Goal: Task Accomplishment & Management: Use online tool/utility

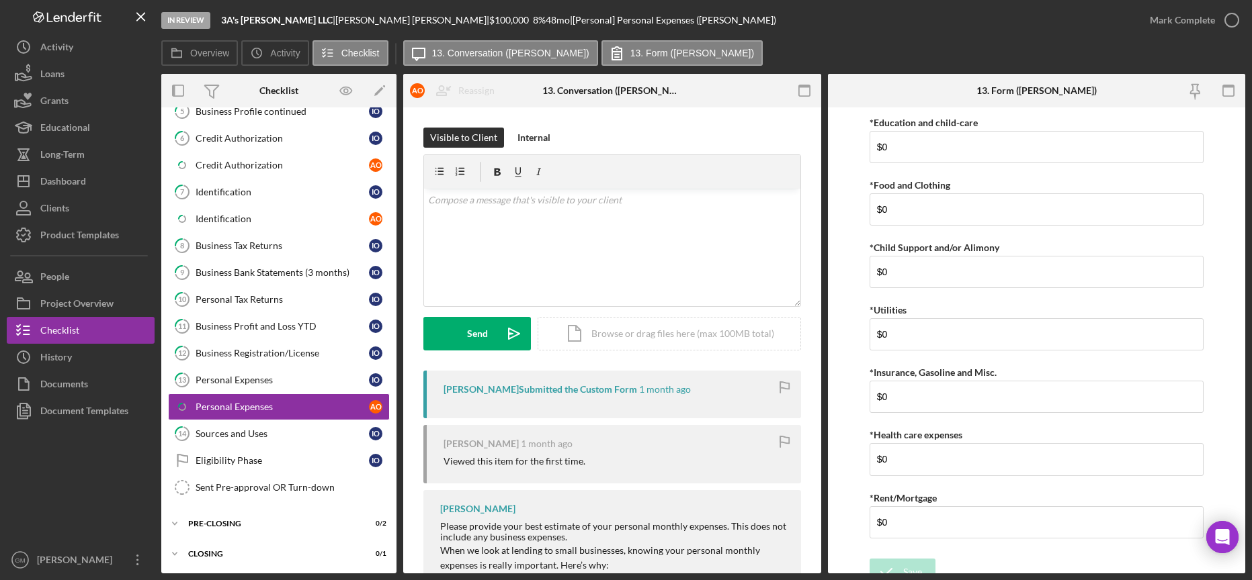
scroll to position [263, 0]
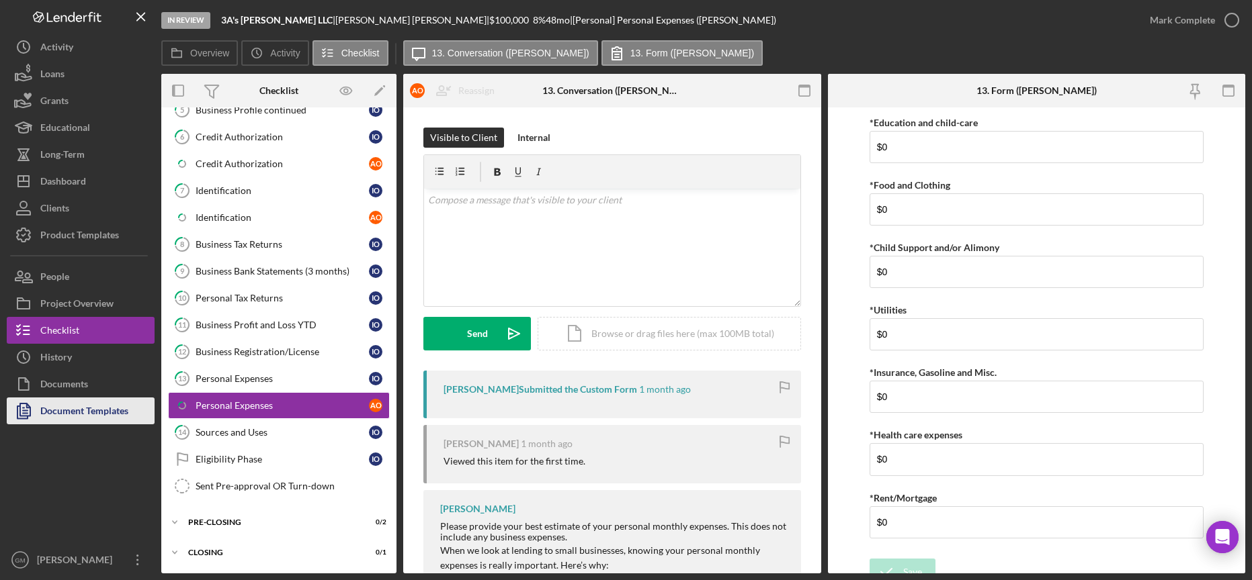
click at [84, 408] on div "Document Templates" at bounding box center [84, 413] width 88 height 30
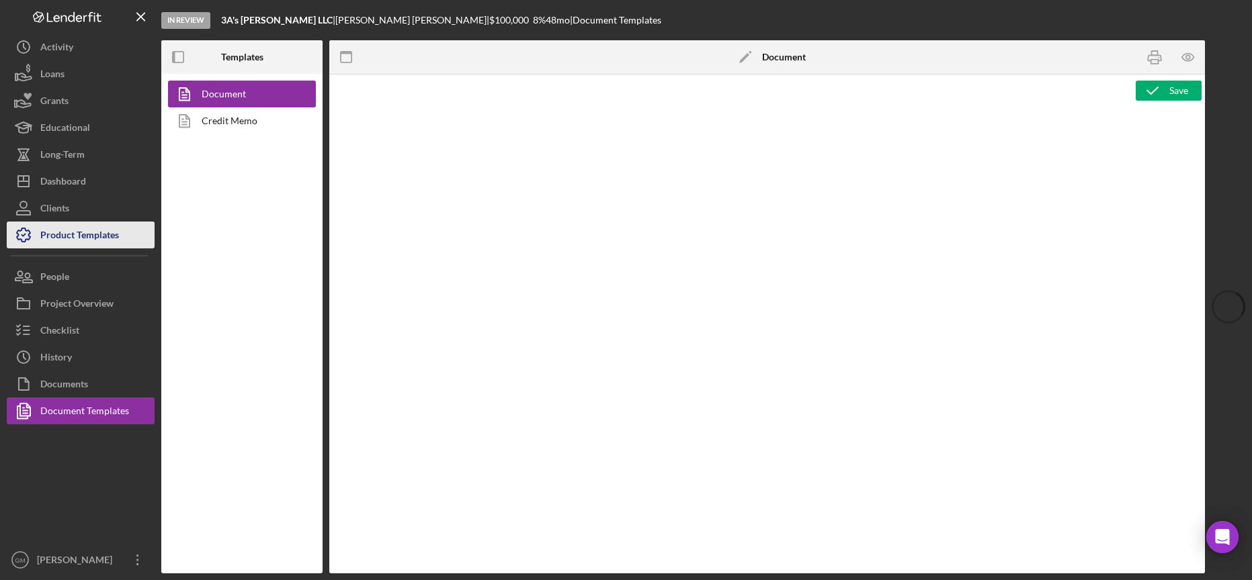
type textarea "<p><strong>Product Name</strong><br><span id="Product_Name" class="template-fie…"
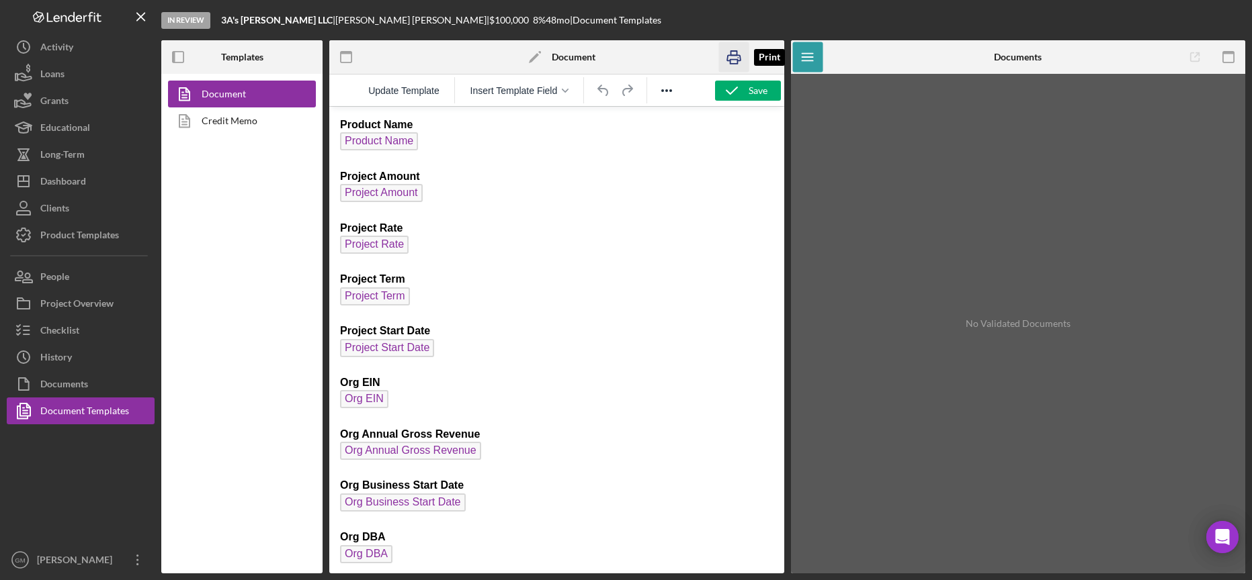
drag, startPoint x: 736, startPoint y: 54, endPoint x: 390, endPoint y: 40, distance: 345.6
click at [736, 55] on icon "button" at bounding box center [733, 57] width 13 height 5
click at [568, 91] on icon "button" at bounding box center [565, 91] width 7 height 4
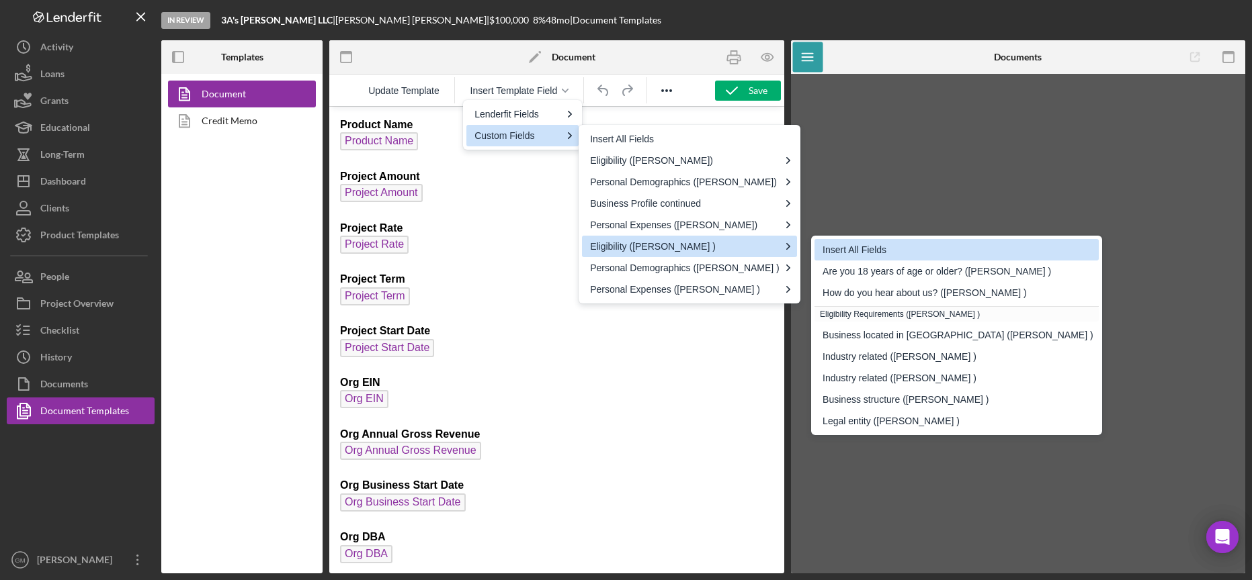
click at [830, 249] on div "Insert All Fields" at bounding box center [957, 250] width 271 height 16
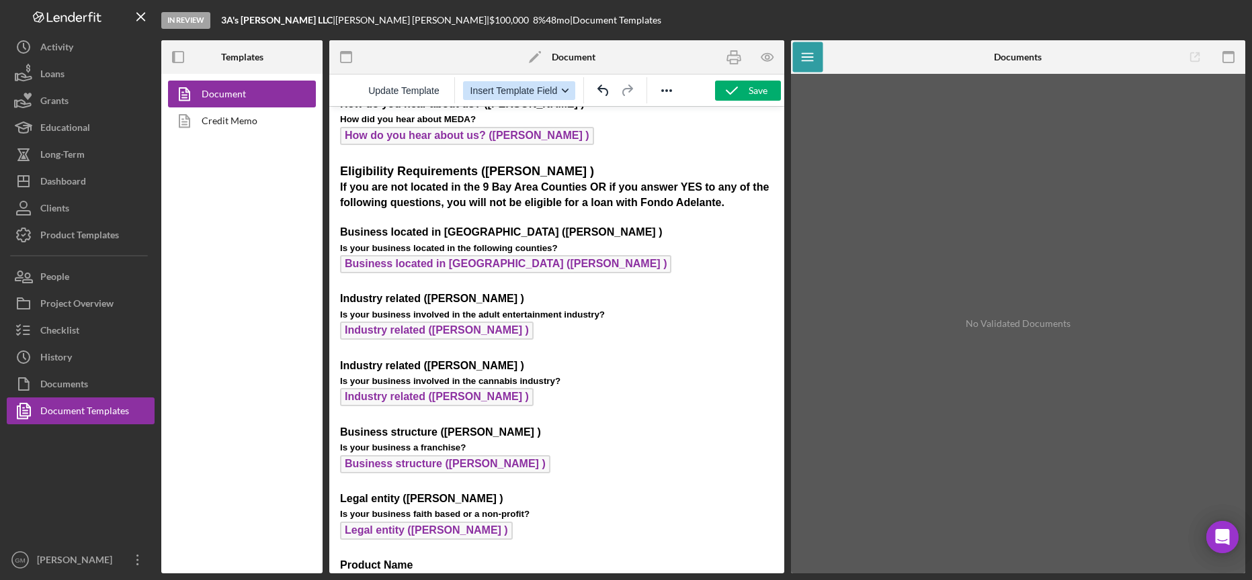
click at [561, 93] on div "button" at bounding box center [565, 90] width 11 height 7
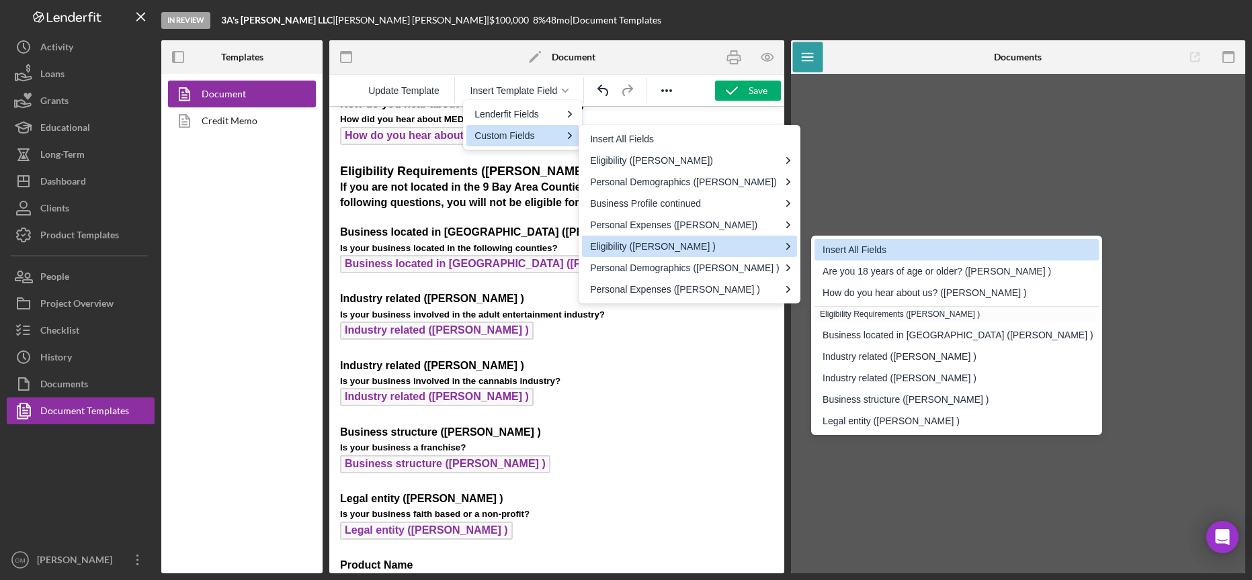
click at [831, 250] on div "Insert All Fields" at bounding box center [957, 250] width 271 height 16
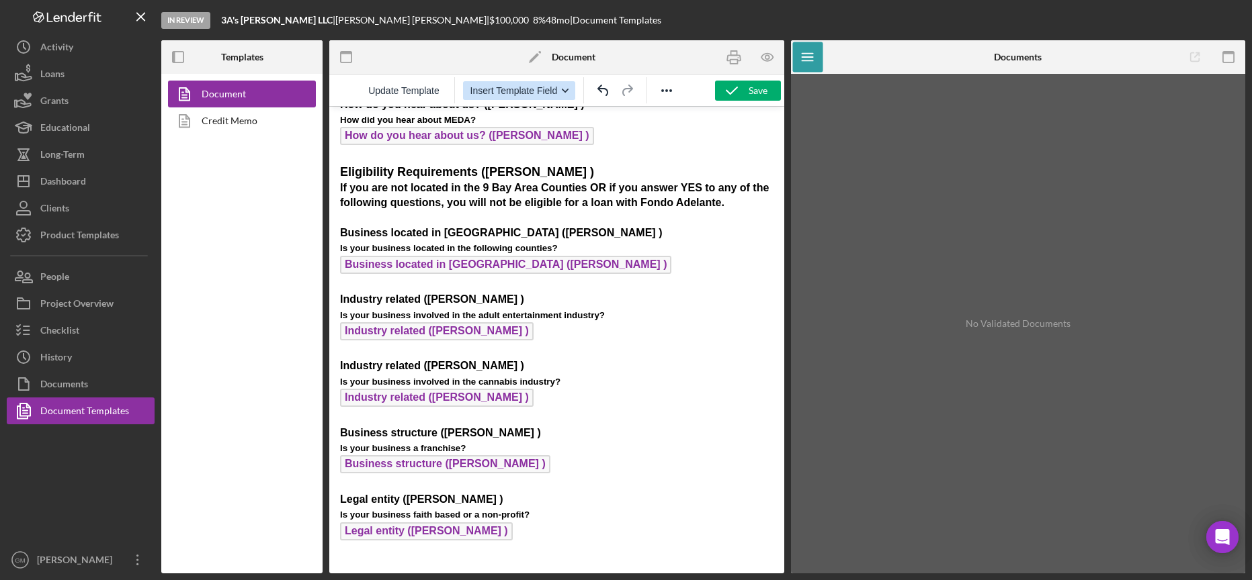
click at [566, 90] on icon "button" at bounding box center [565, 90] width 7 height 7
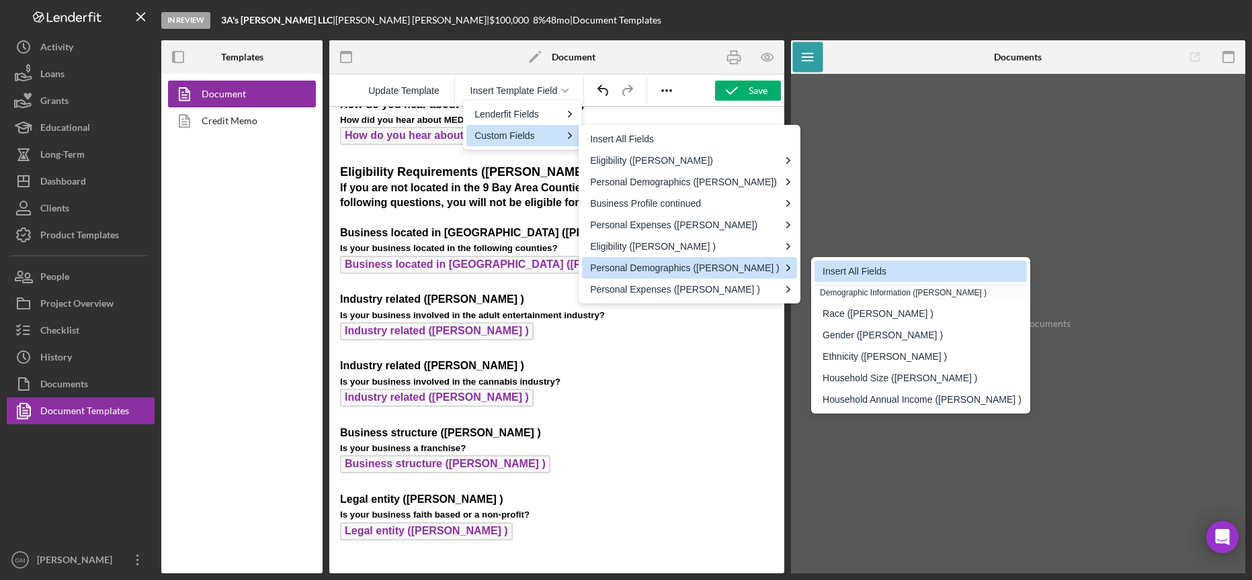
click at [878, 271] on div "Insert All Fields" at bounding box center [921, 271] width 199 height 16
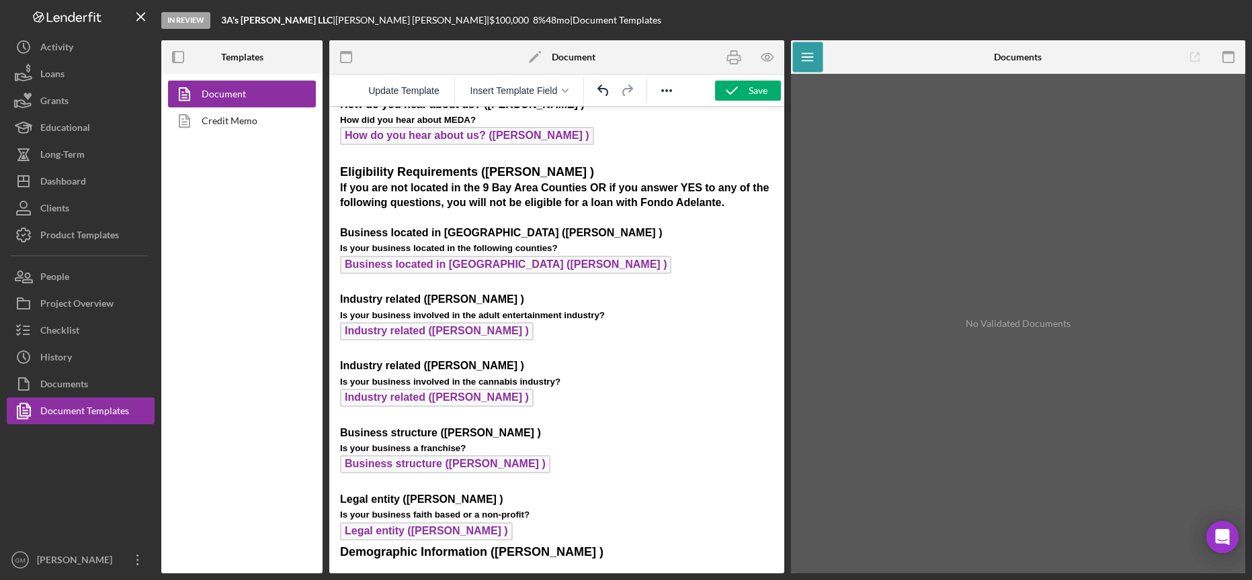
scroll to position [920, 0]
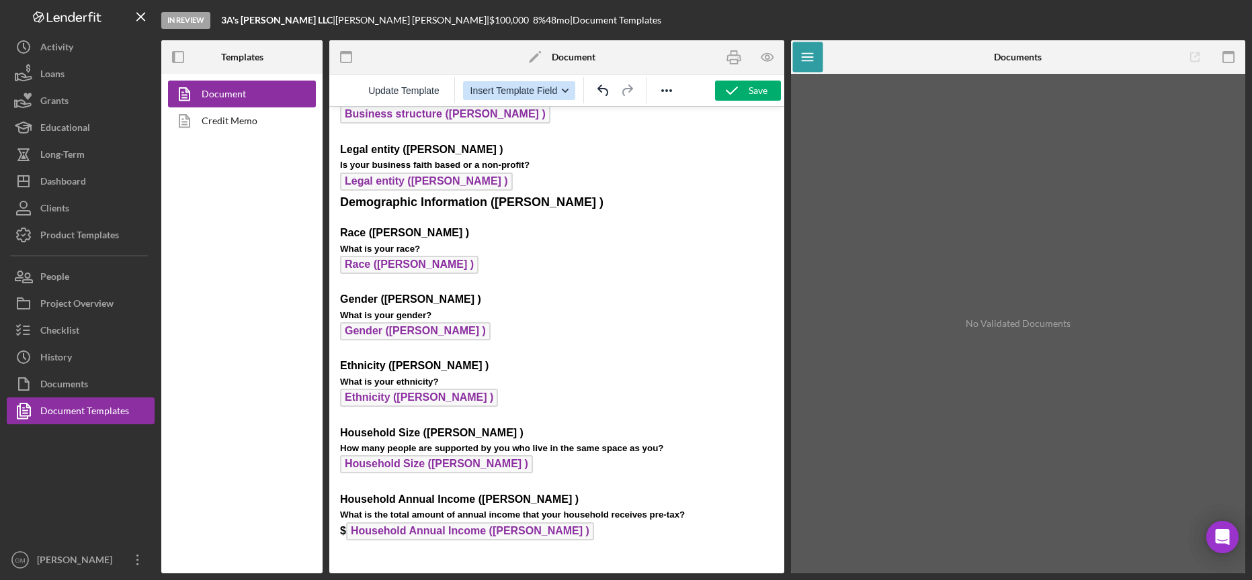
click at [566, 89] on icon "button" at bounding box center [565, 90] width 7 height 7
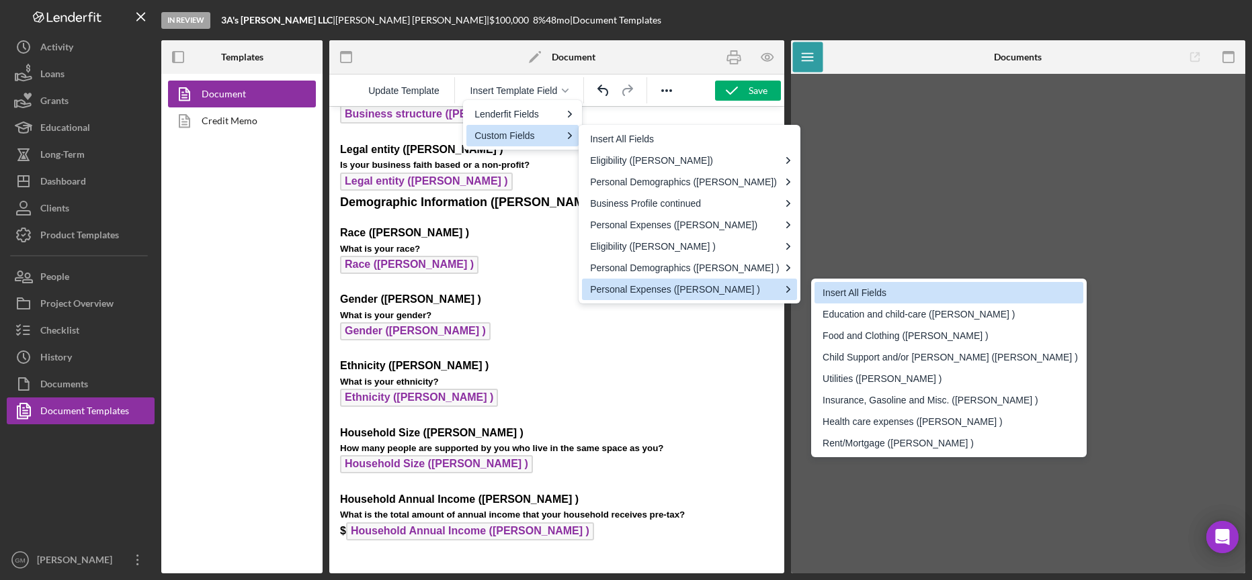
click at [851, 295] on div "Insert All Fields" at bounding box center [949, 293] width 255 height 16
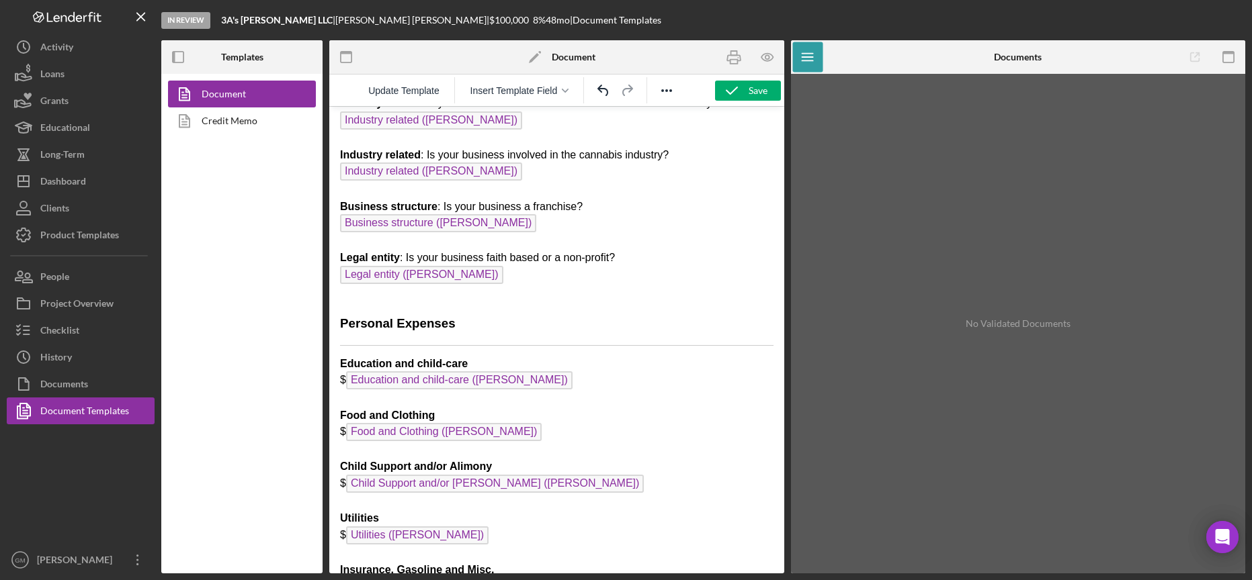
scroll to position [5156, 0]
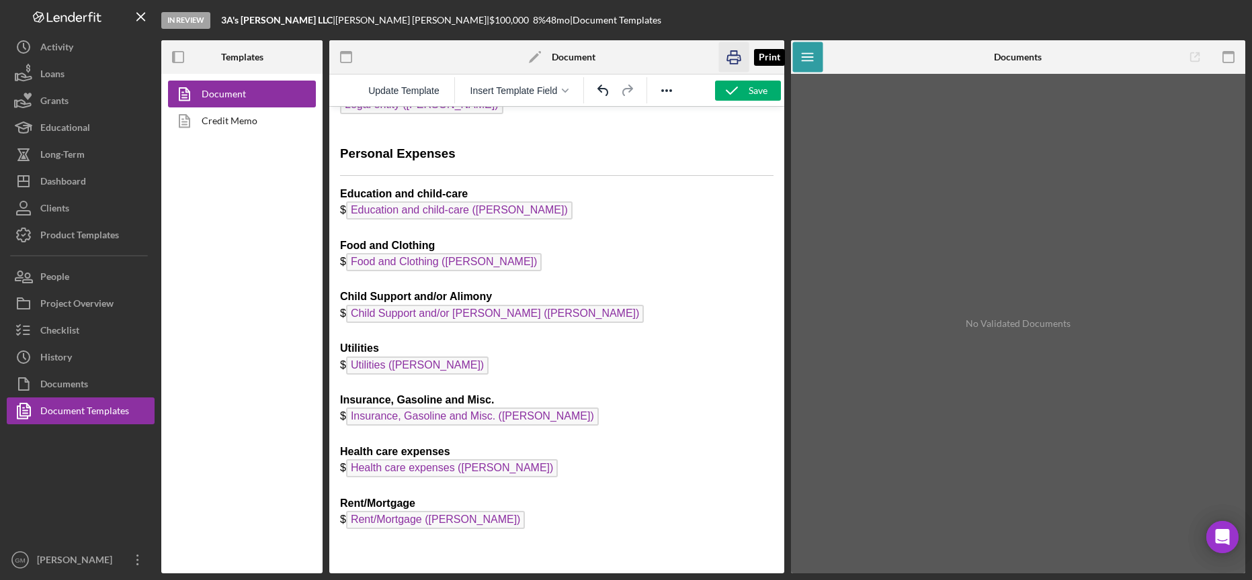
click at [734, 54] on icon "button" at bounding box center [733, 57] width 30 height 30
click at [261, 118] on link "Credit Memo" at bounding box center [238, 120] width 141 height 27
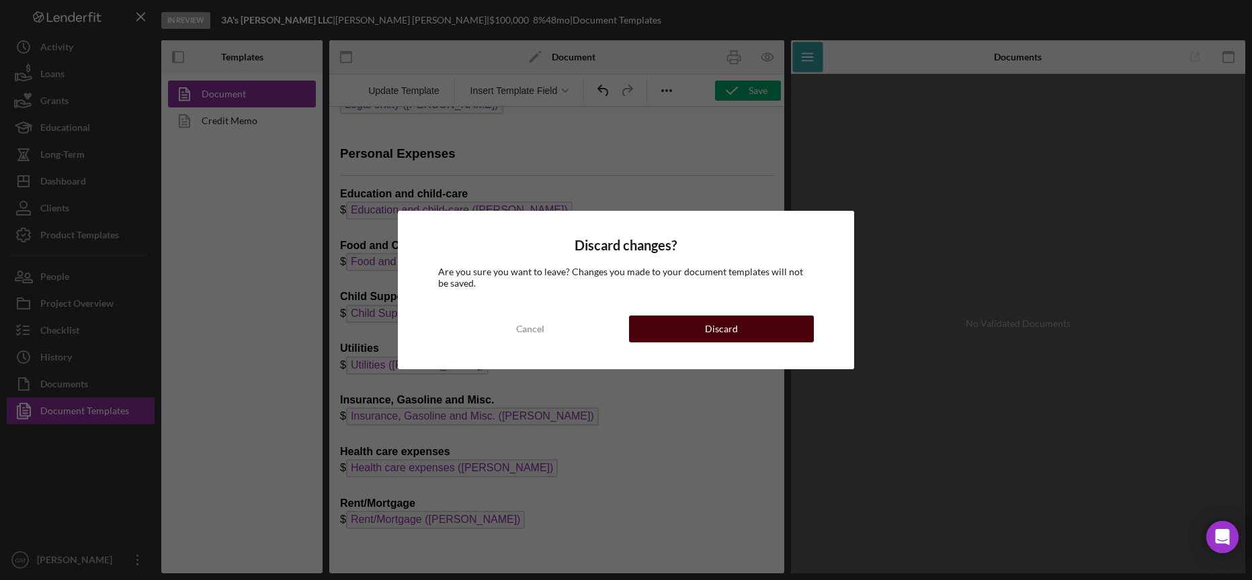
click at [722, 329] on div "Discard" at bounding box center [721, 329] width 33 height 27
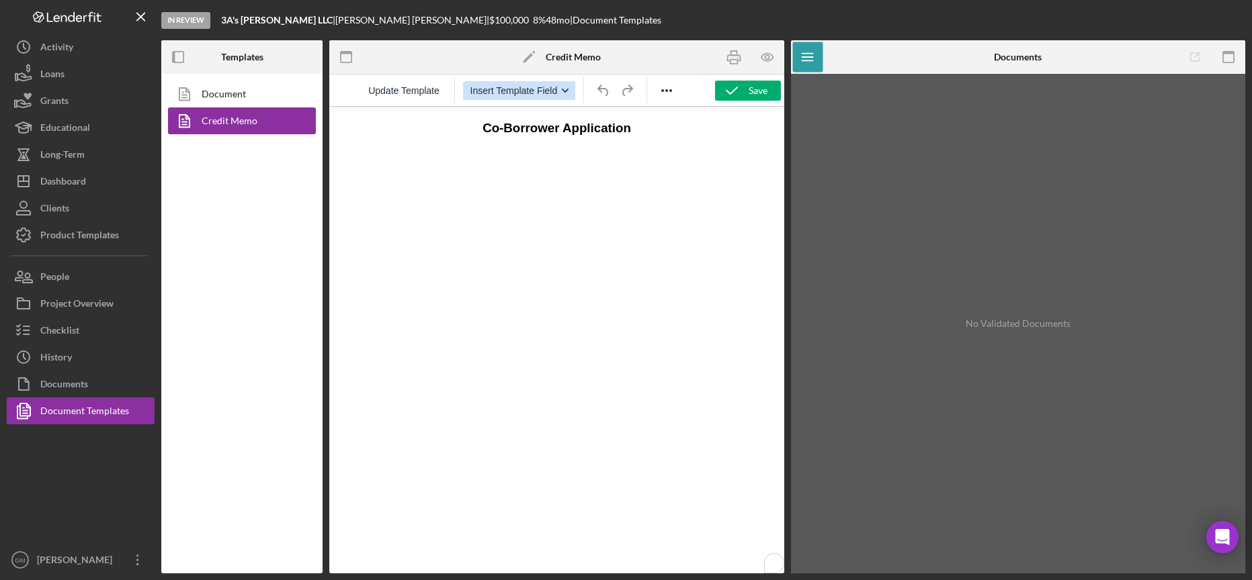
click at [566, 88] on icon "button" at bounding box center [565, 90] width 7 height 7
drag, startPoint x: 713, startPoint y: 265, endPoint x: 653, endPoint y: 190, distance: 96.5
click at [713, 150] on html "Co-Borrower Application" at bounding box center [556, 128] width 455 height 43
click at [562, 89] on icon "button" at bounding box center [565, 90] width 7 height 7
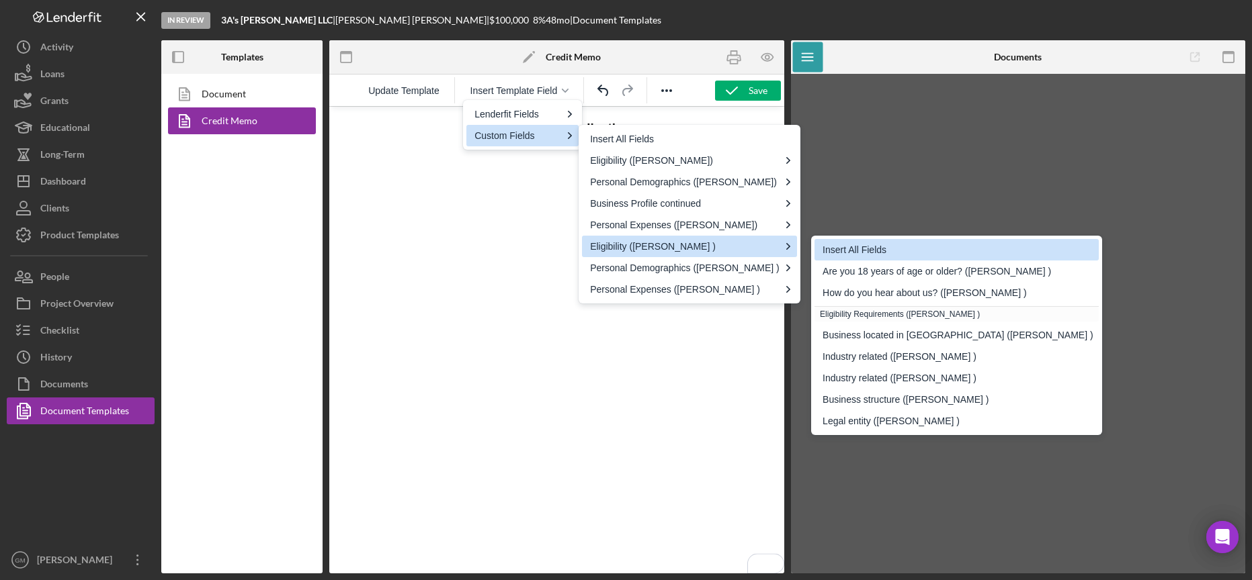
click at [832, 247] on div "Insert All Fields" at bounding box center [957, 250] width 271 height 16
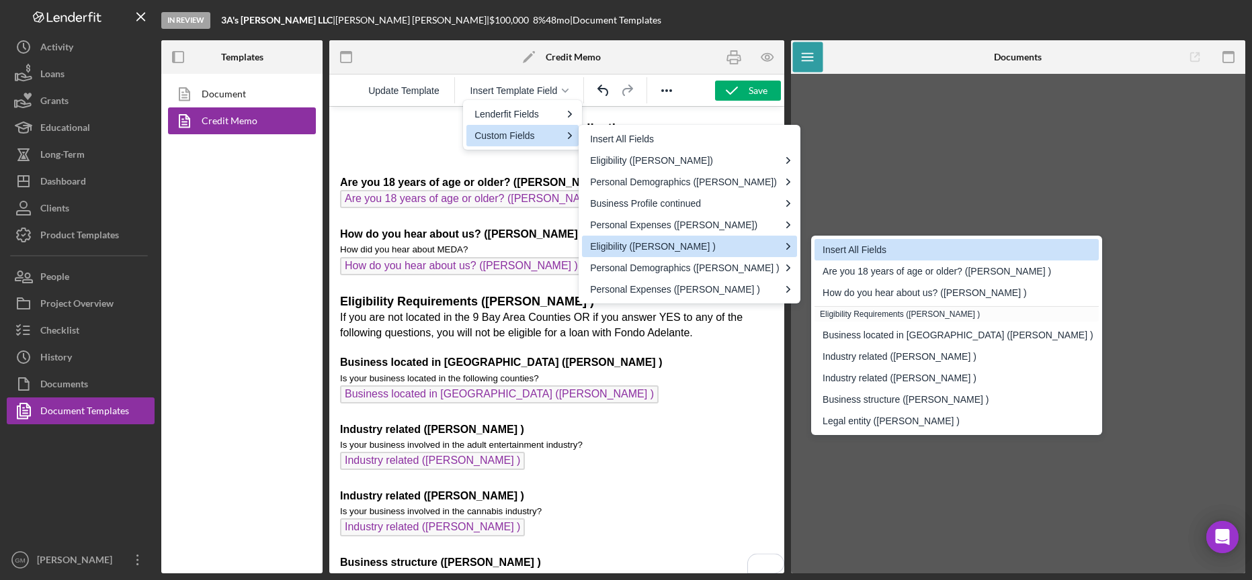
scroll to position [114, 0]
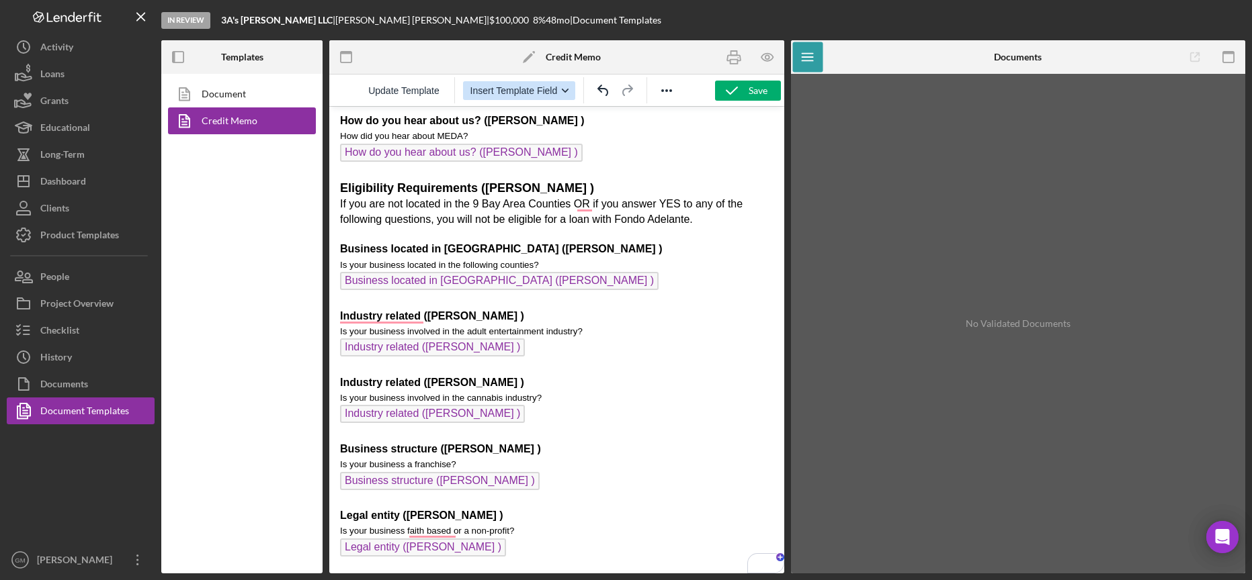
click at [565, 90] on icon "button" at bounding box center [565, 91] width 7 height 4
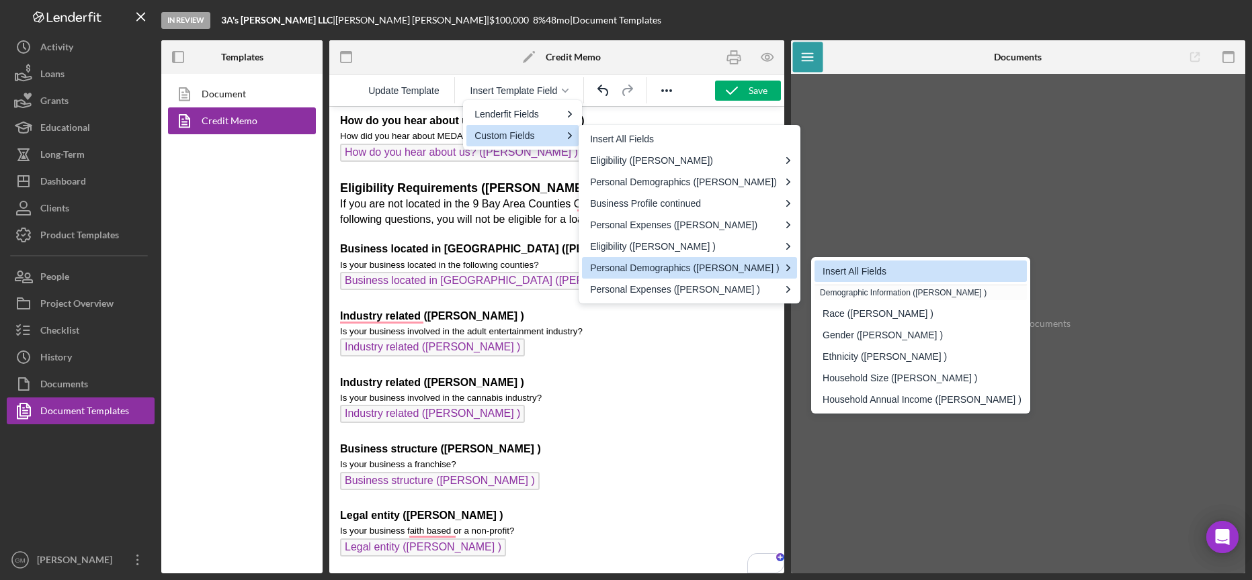
click at [888, 273] on div "Insert All Fields" at bounding box center [921, 271] width 199 height 16
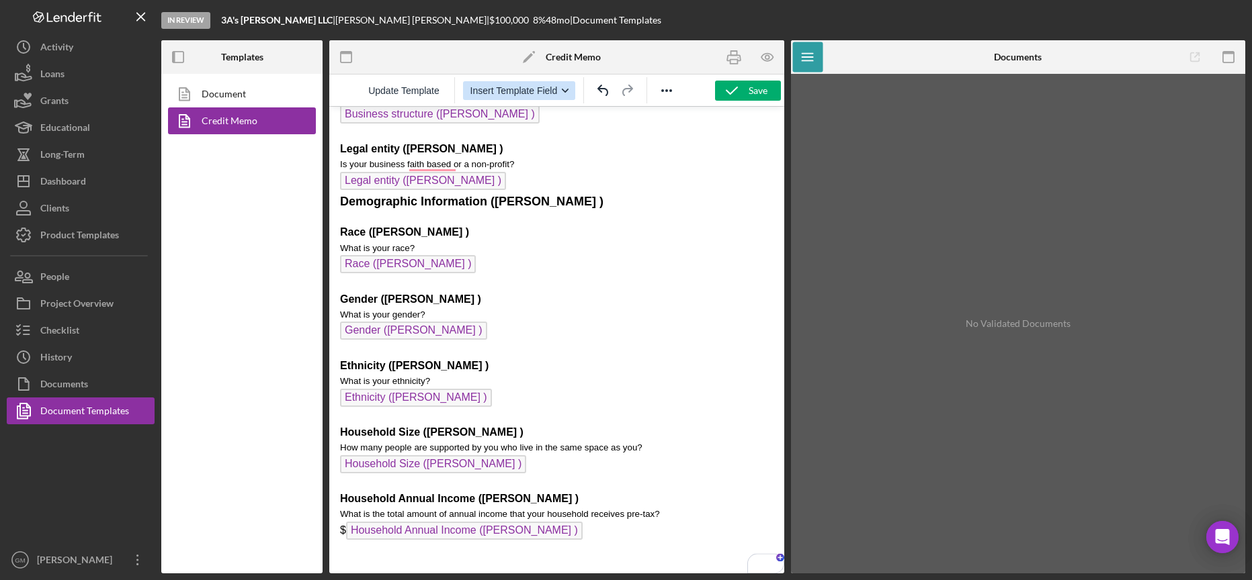
click at [565, 91] on icon "button" at bounding box center [565, 90] width 7 height 7
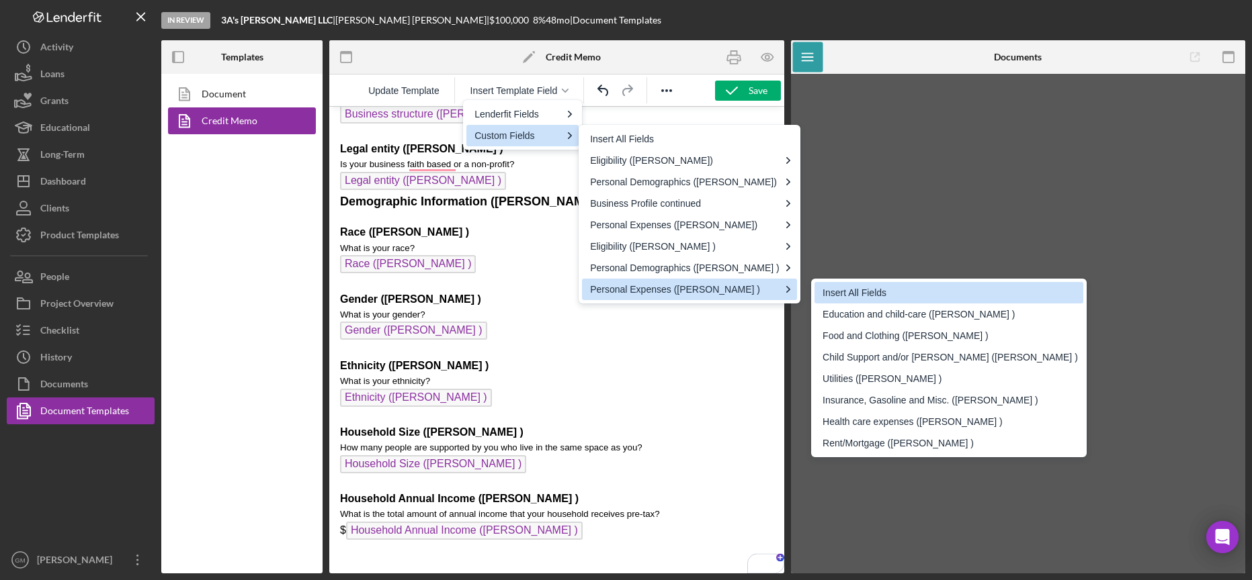
click at [853, 296] on div "Insert All Fields" at bounding box center [949, 293] width 255 height 16
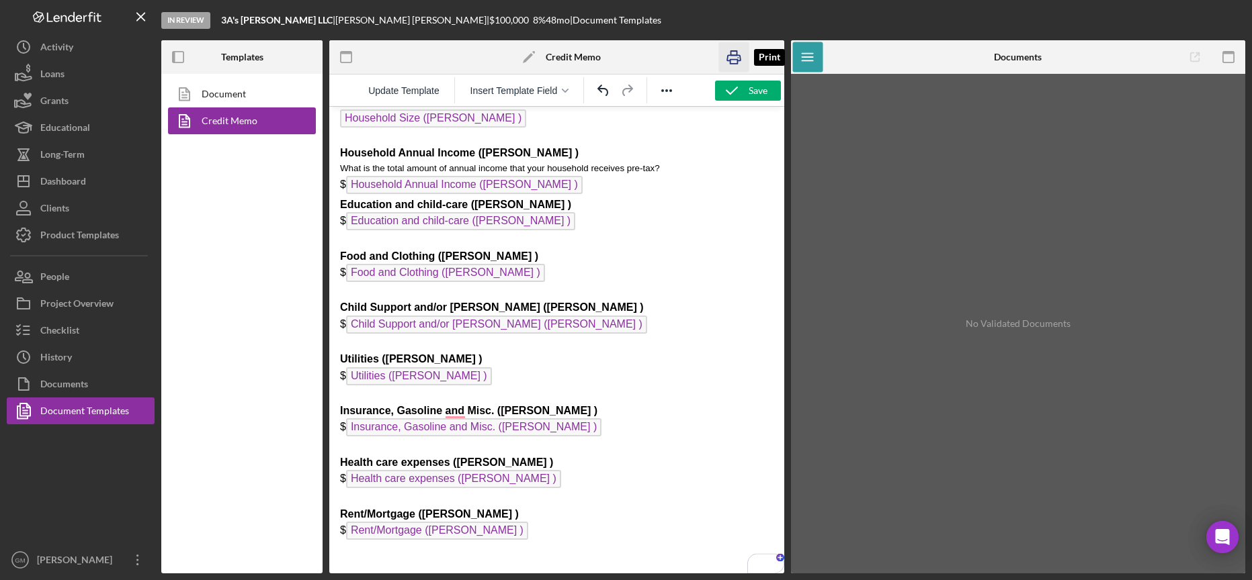
click at [736, 60] on rect "button" at bounding box center [733, 62] width 7 height 4
click at [99, 320] on button "Checklist" at bounding box center [81, 330] width 148 height 27
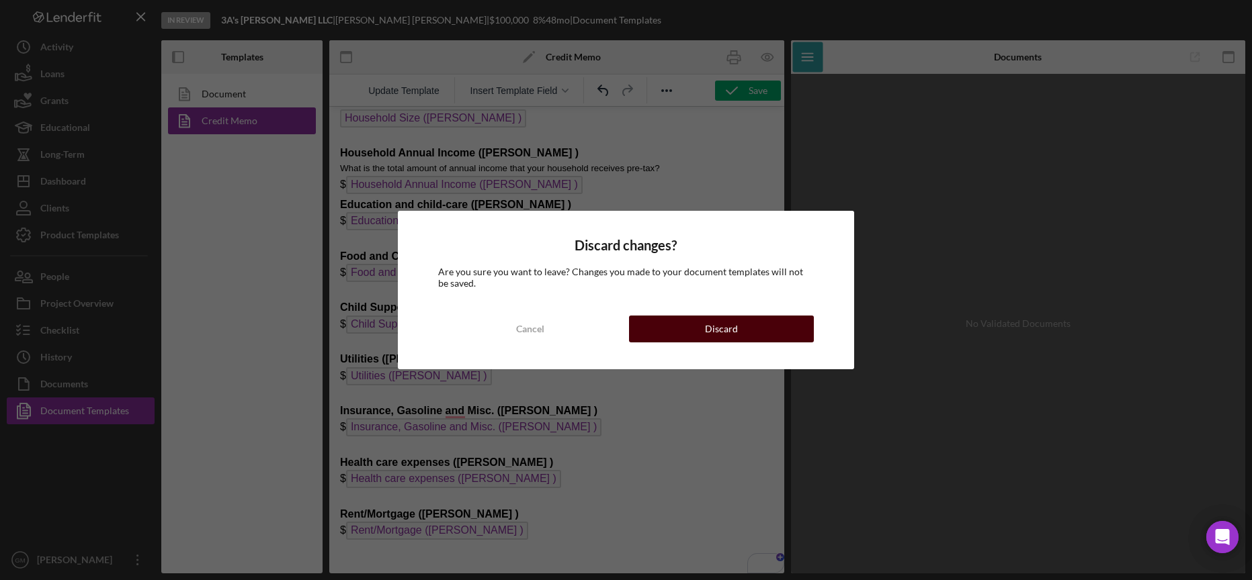
click at [748, 332] on button "Discard" at bounding box center [721, 329] width 184 height 27
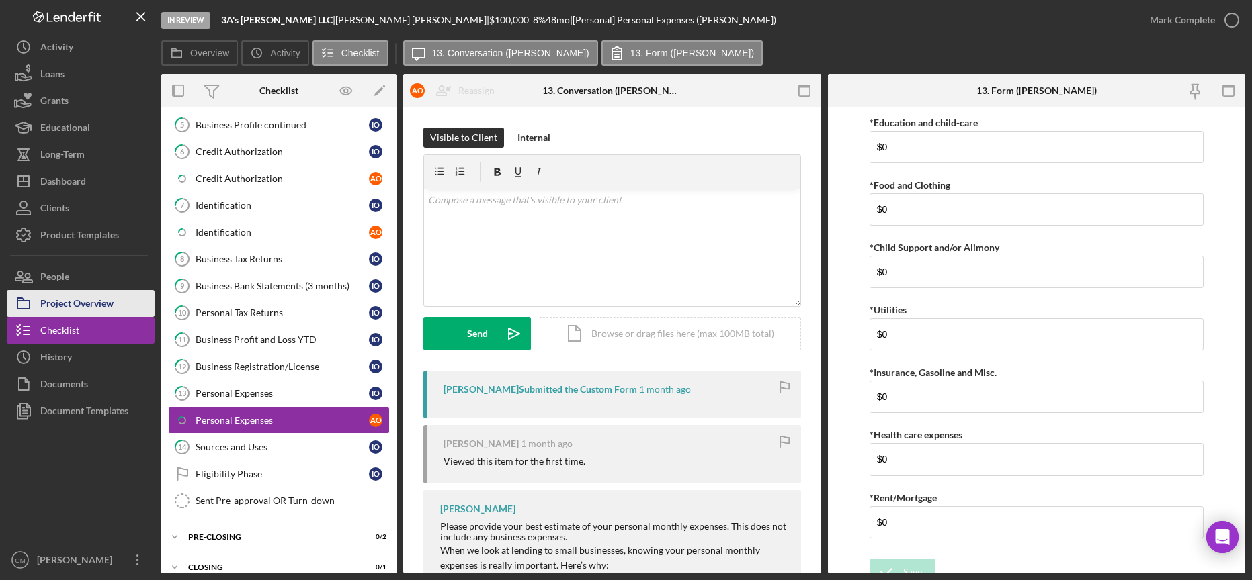
scroll to position [261, 0]
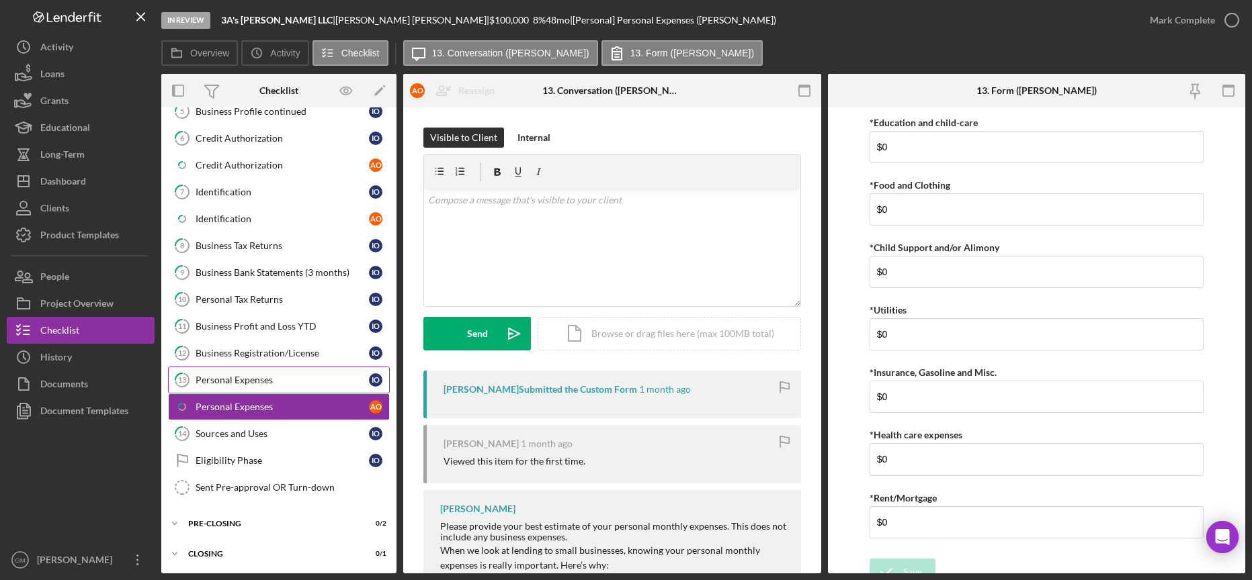
click at [282, 382] on div "Personal Expenses" at bounding box center [282, 380] width 173 height 11
